Goal: Book appointment/travel/reservation

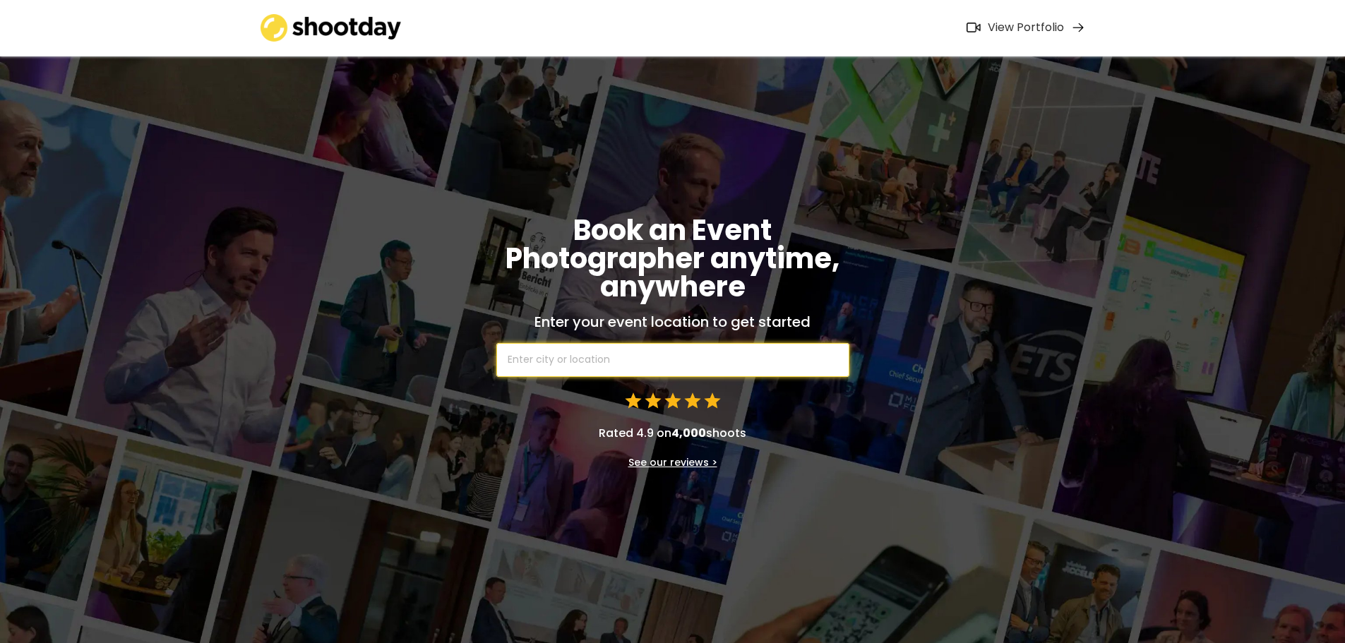
click at [669, 364] on input "text" at bounding box center [672, 360] width 353 height 34
type input "[GEOGRAPHIC_DATA]"
type input "[GEOGRAPHIC_DATA], [GEOGRAPHIC_DATA], [GEOGRAPHIC_DATA]"
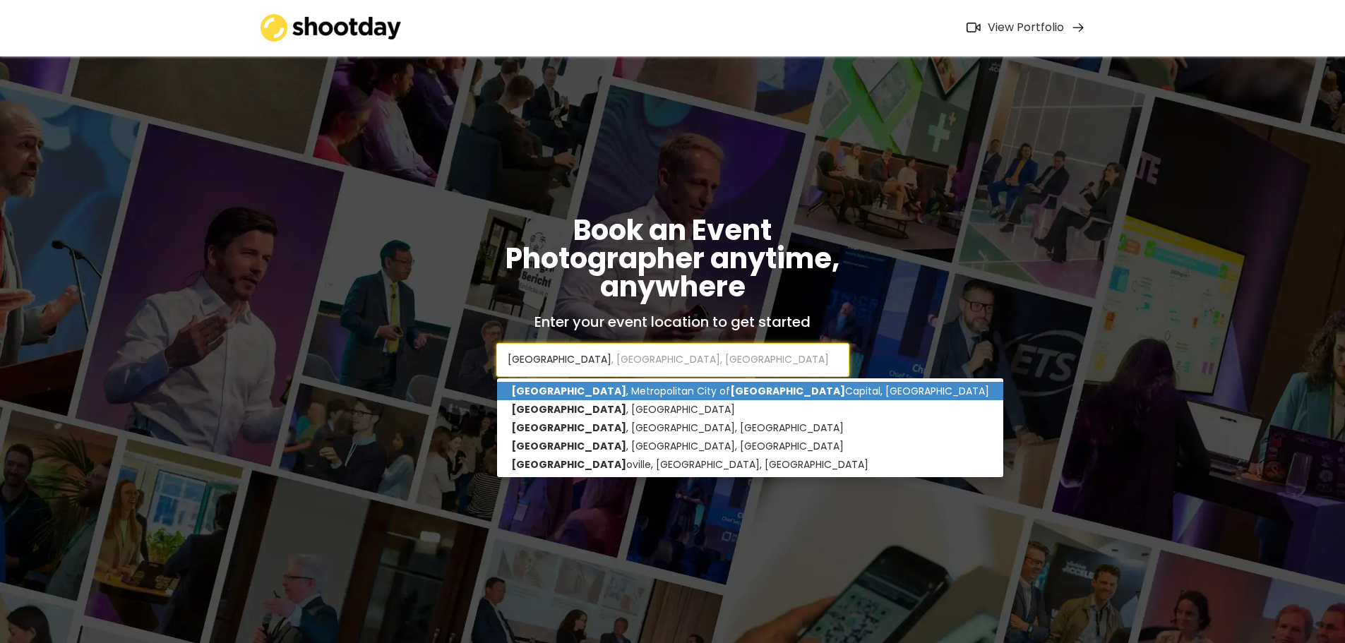
click at [676, 397] on p "[GEOGRAPHIC_DATA] , [GEOGRAPHIC_DATA], [GEOGRAPHIC_DATA]" at bounding box center [750, 391] width 506 height 18
type input "[GEOGRAPHIC_DATA], [GEOGRAPHIC_DATA], [GEOGRAPHIC_DATA]"
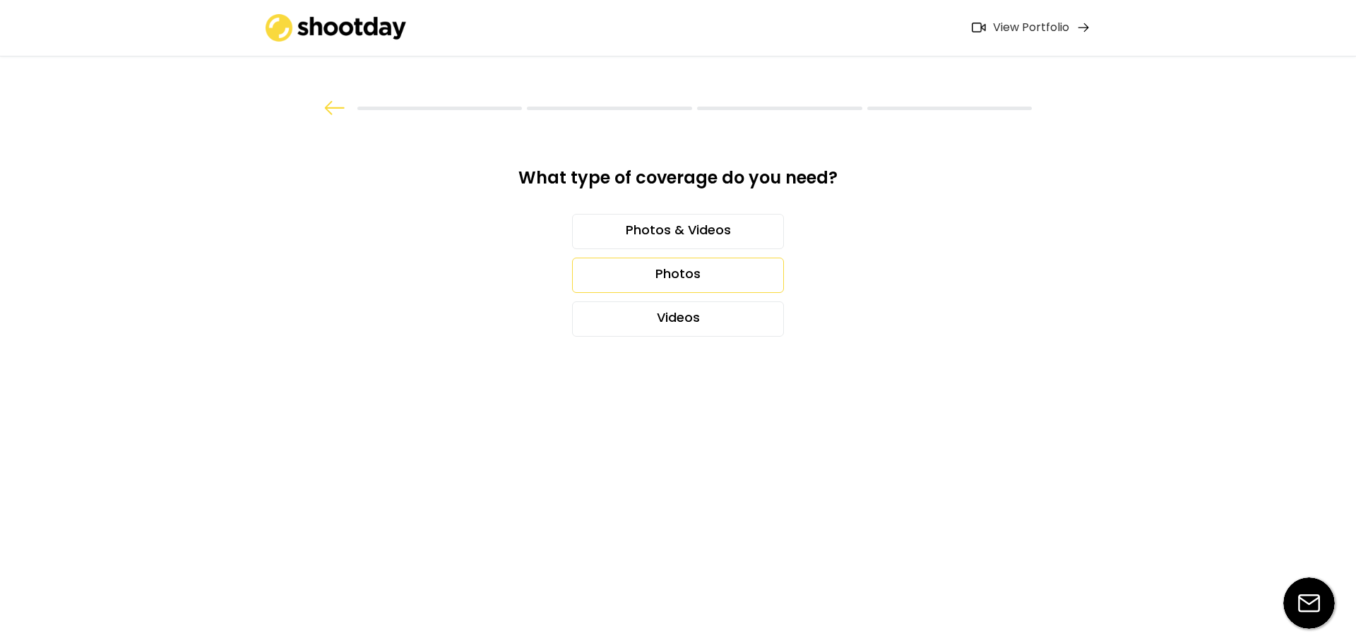
click at [667, 275] on div "Photos" at bounding box center [678, 275] width 212 height 35
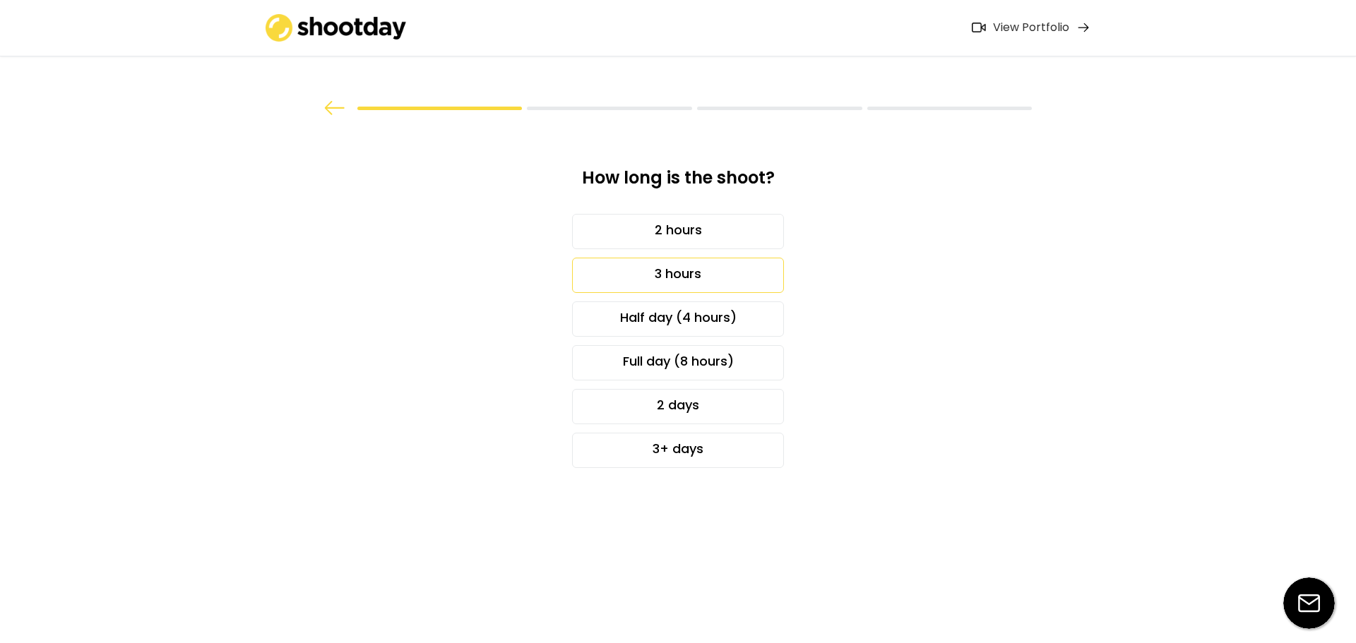
click at [696, 282] on div "3 hours" at bounding box center [678, 275] width 212 height 35
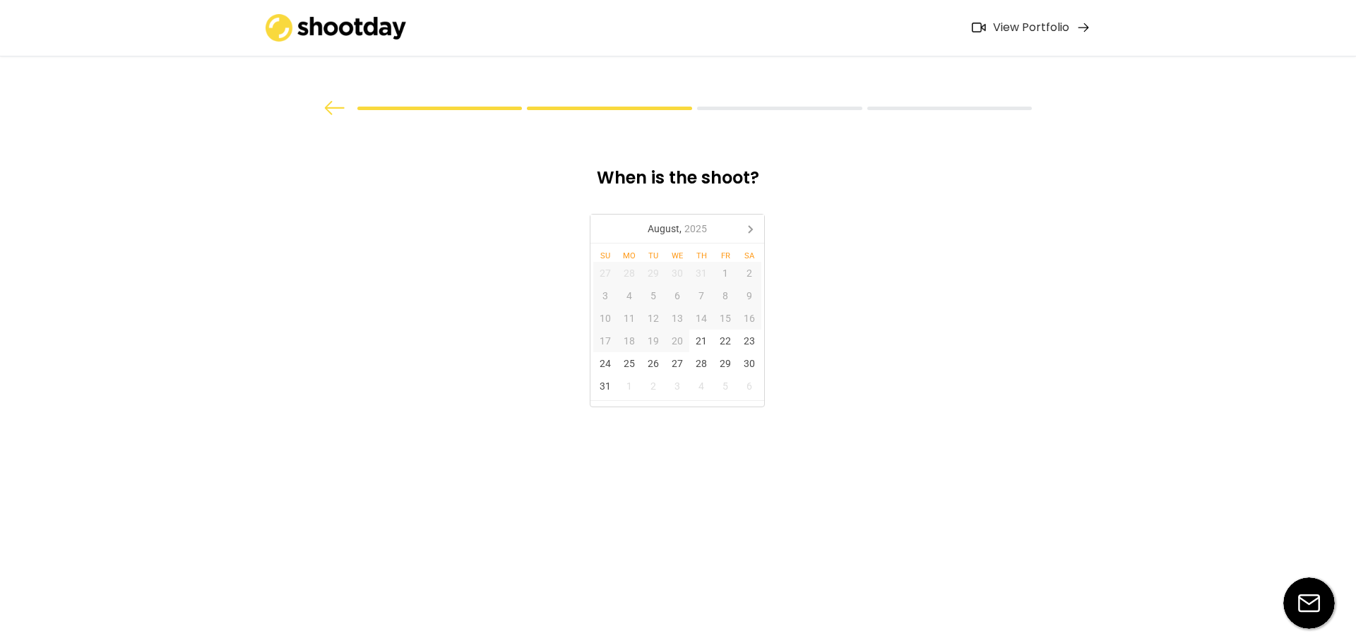
click at [331, 109] on img at bounding box center [334, 108] width 21 height 14
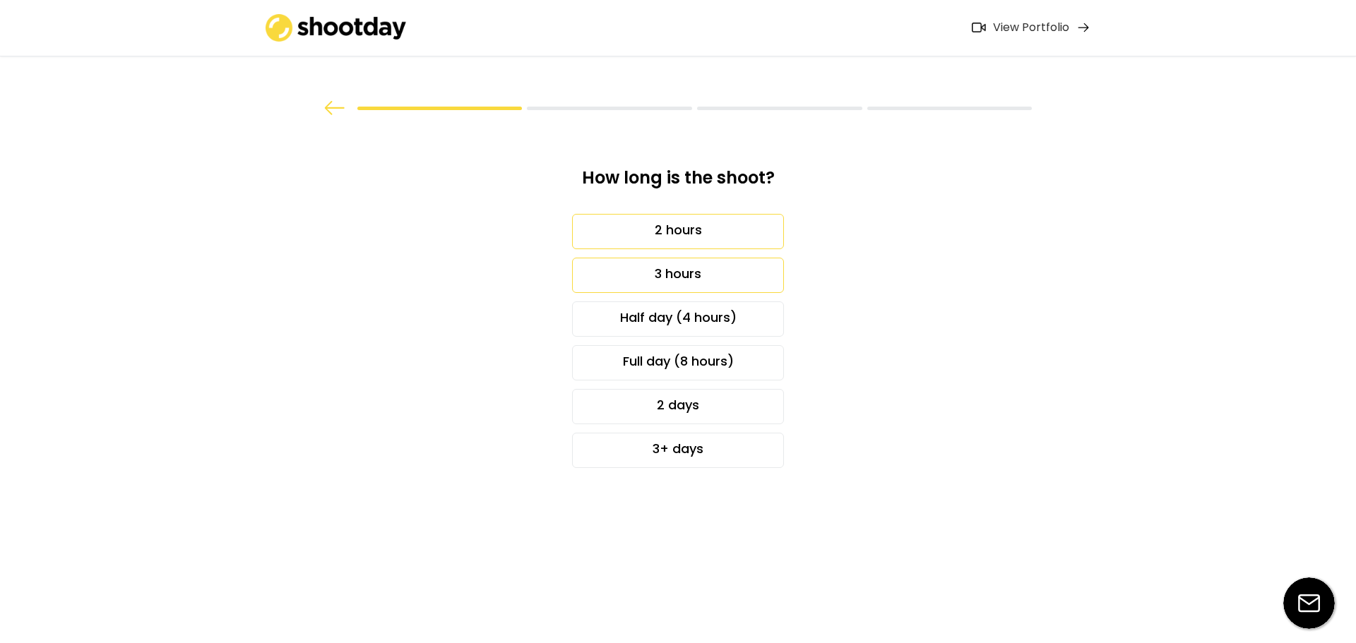
click at [728, 232] on div "2 hours" at bounding box center [678, 231] width 212 height 35
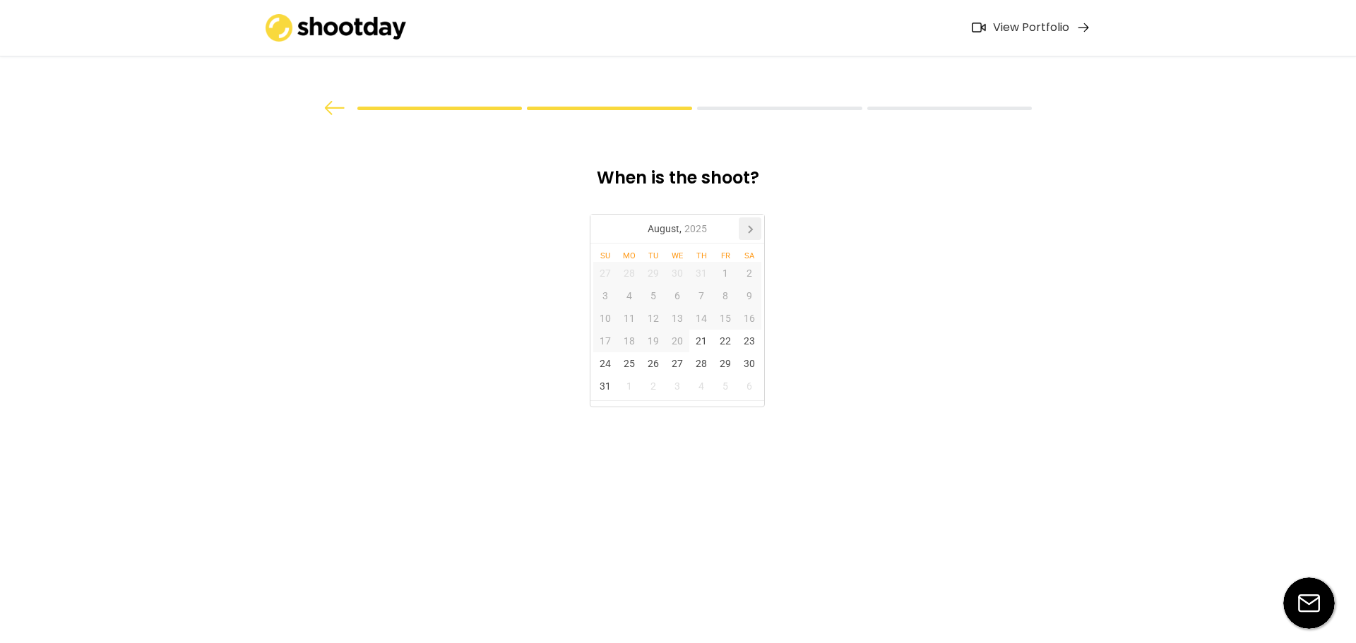
click at [754, 224] on icon at bounding box center [750, 229] width 23 height 23
click at [603, 234] on icon at bounding box center [604, 229] width 23 height 23
click at [656, 362] on div "28" at bounding box center [653, 363] width 24 height 23
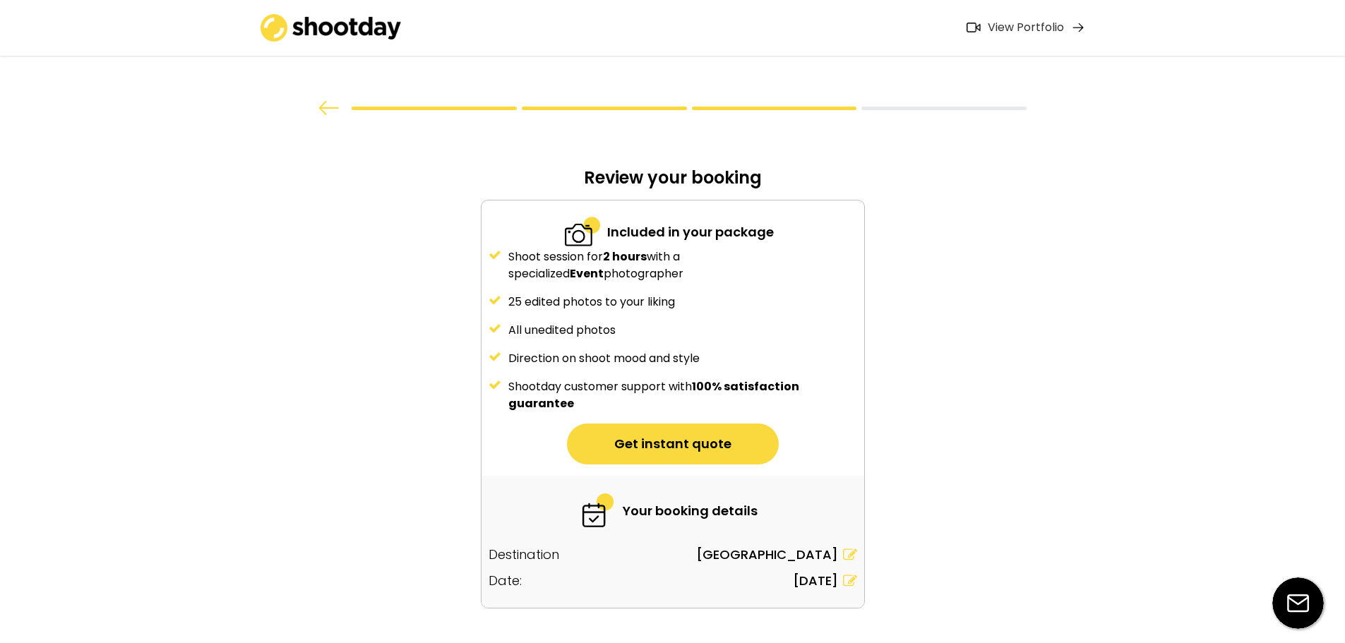
click at [712, 446] on button "Get instant quote" at bounding box center [673, 444] width 212 height 41
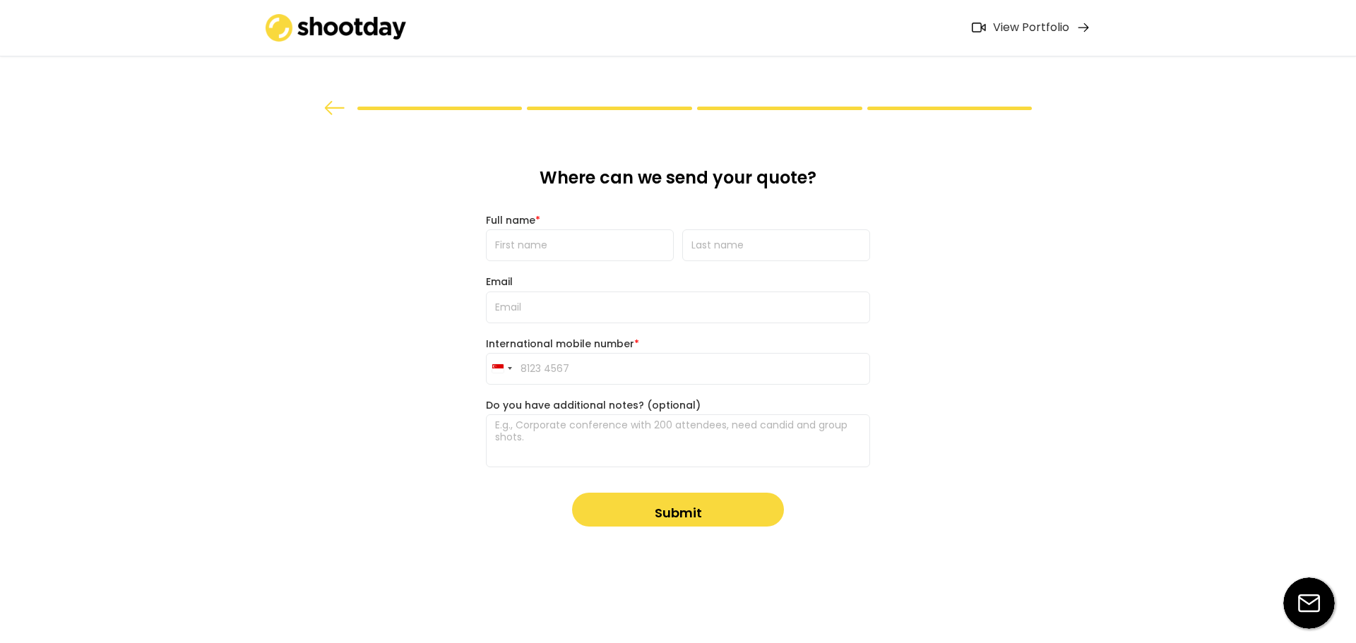
click at [341, 24] on img at bounding box center [336, 28] width 141 height 28
click at [270, 28] on img at bounding box center [336, 28] width 141 height 28
